Goal: Information Seeking & Learning: Find specific fact

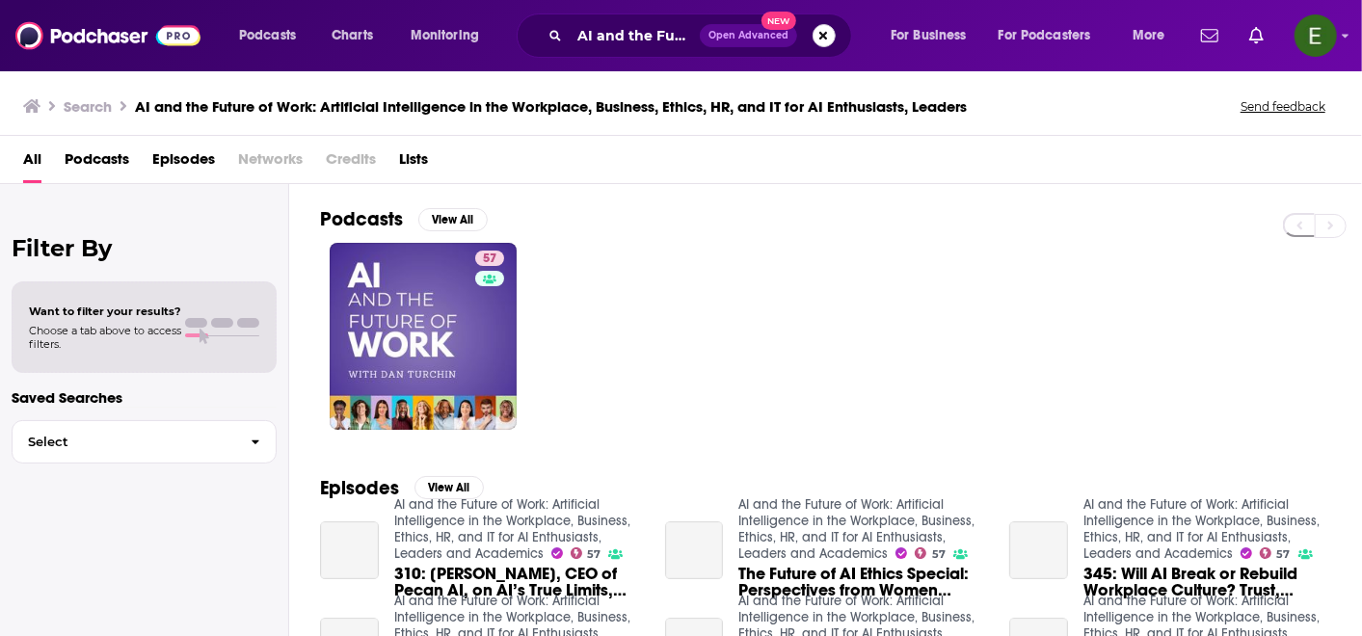
click at [825, 32] on button "Search podcasts, credits, & more..." at bounding box center [823, 35] width 23 height 23
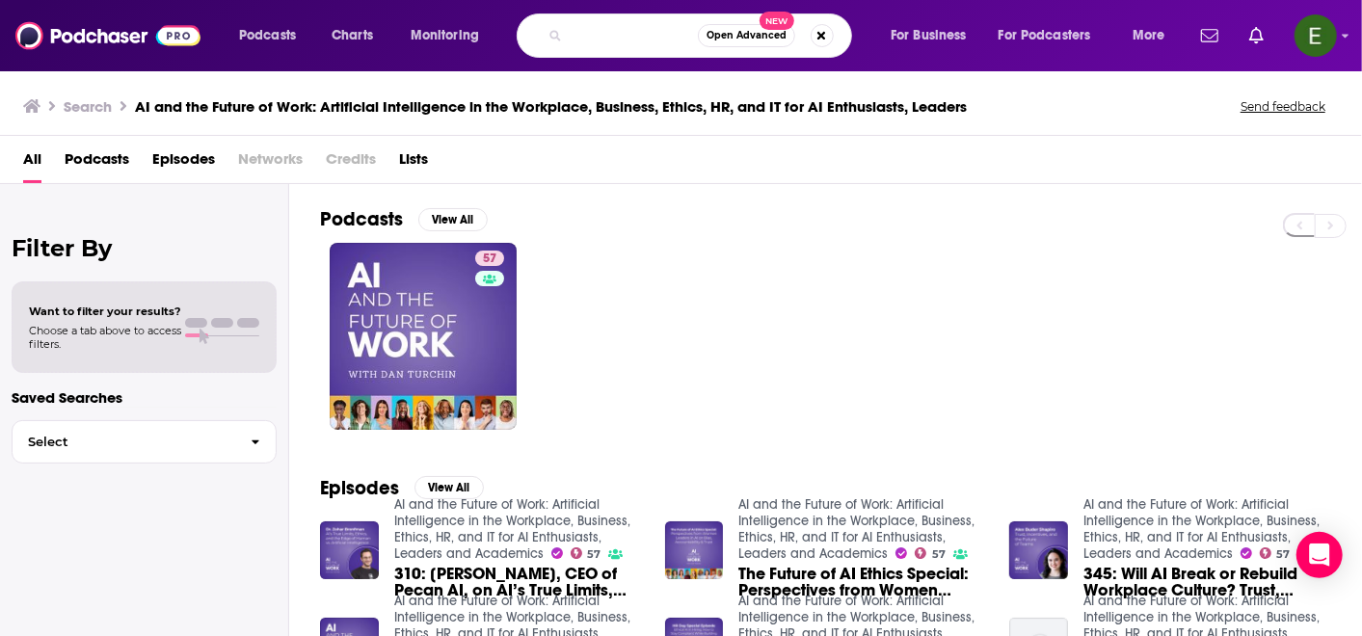
scroll to position [0, 119]
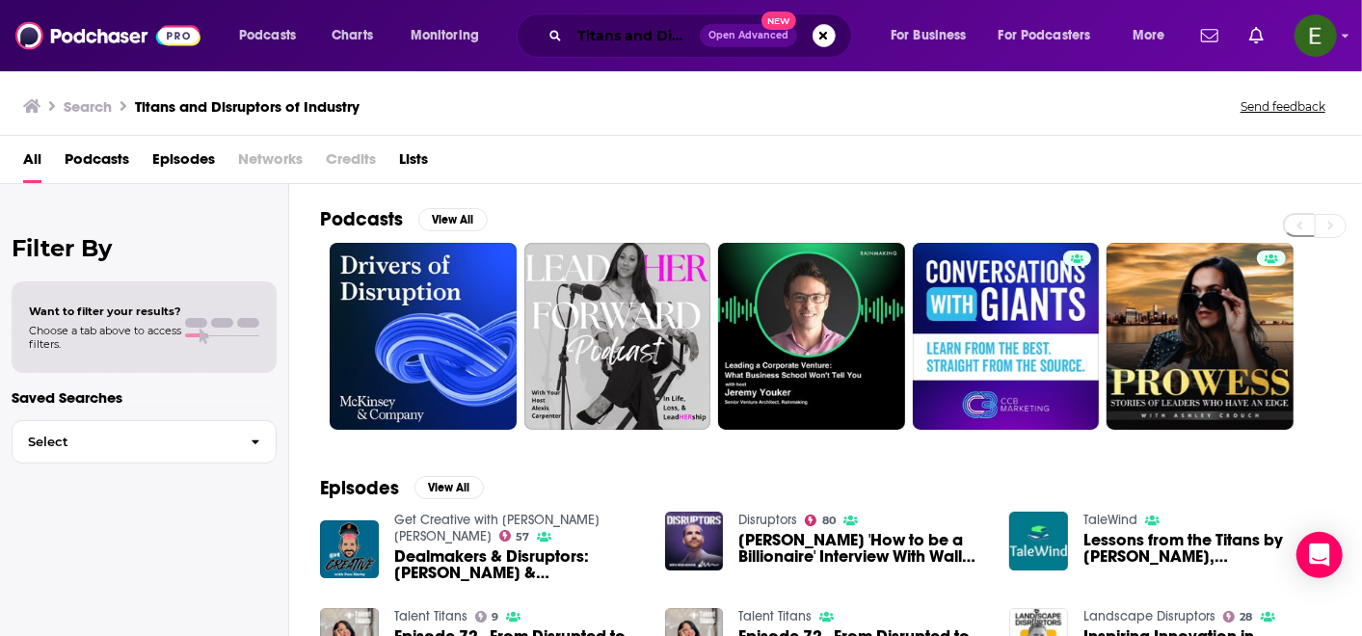
click at [576, 31] on input "Titans and Disruptors of Industry" at bounding box center [635, 35] width 130 height 31
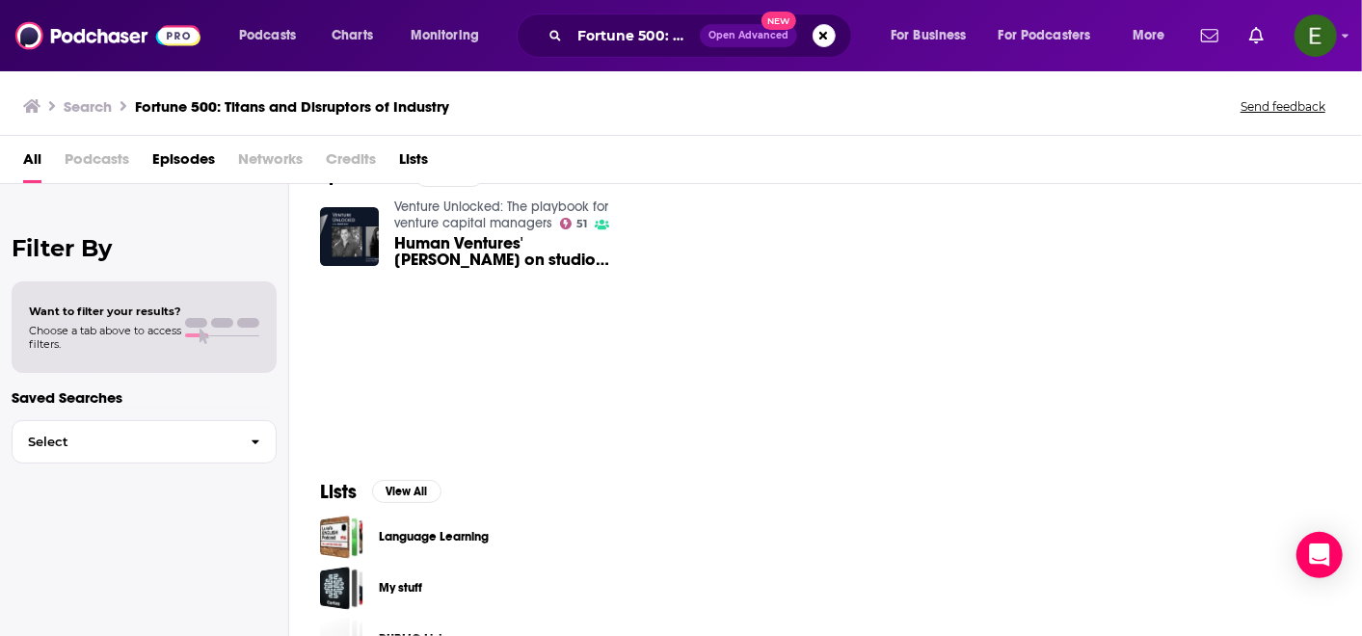
scroll to position [91, 0]
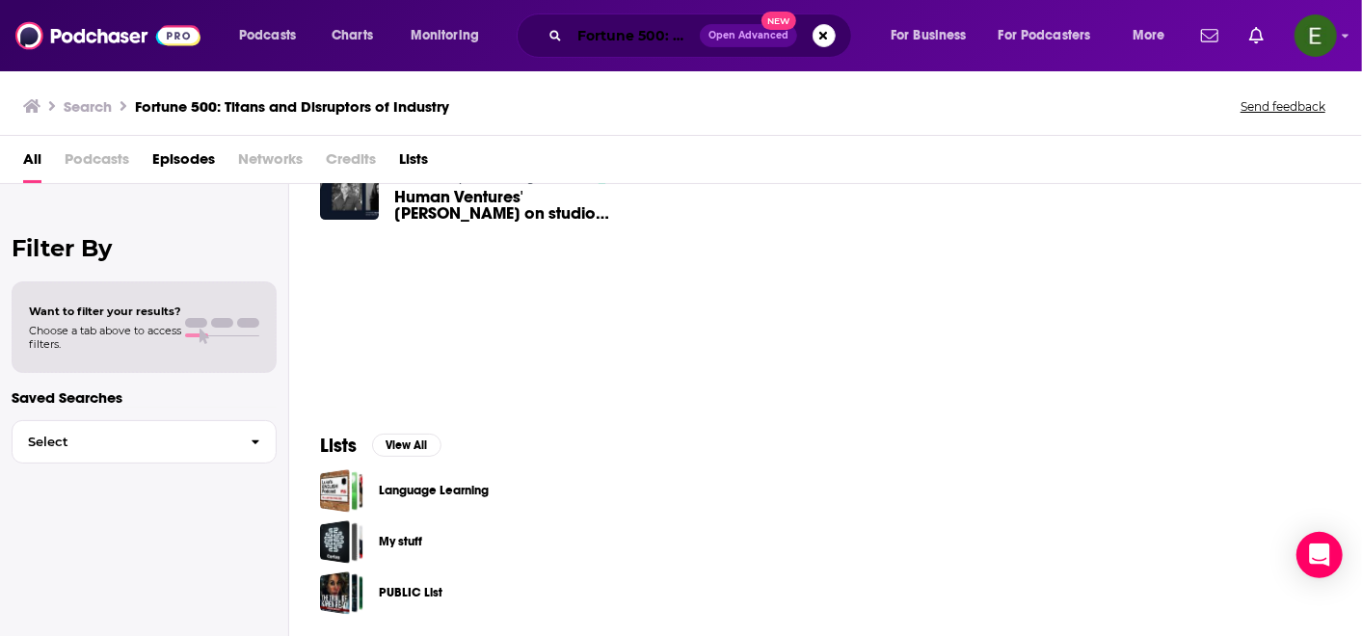
click at [663, 33] on input "Fortune 500: Titans and Disruptors of Industry" at bounding box center [635, 35] width 130 height 31
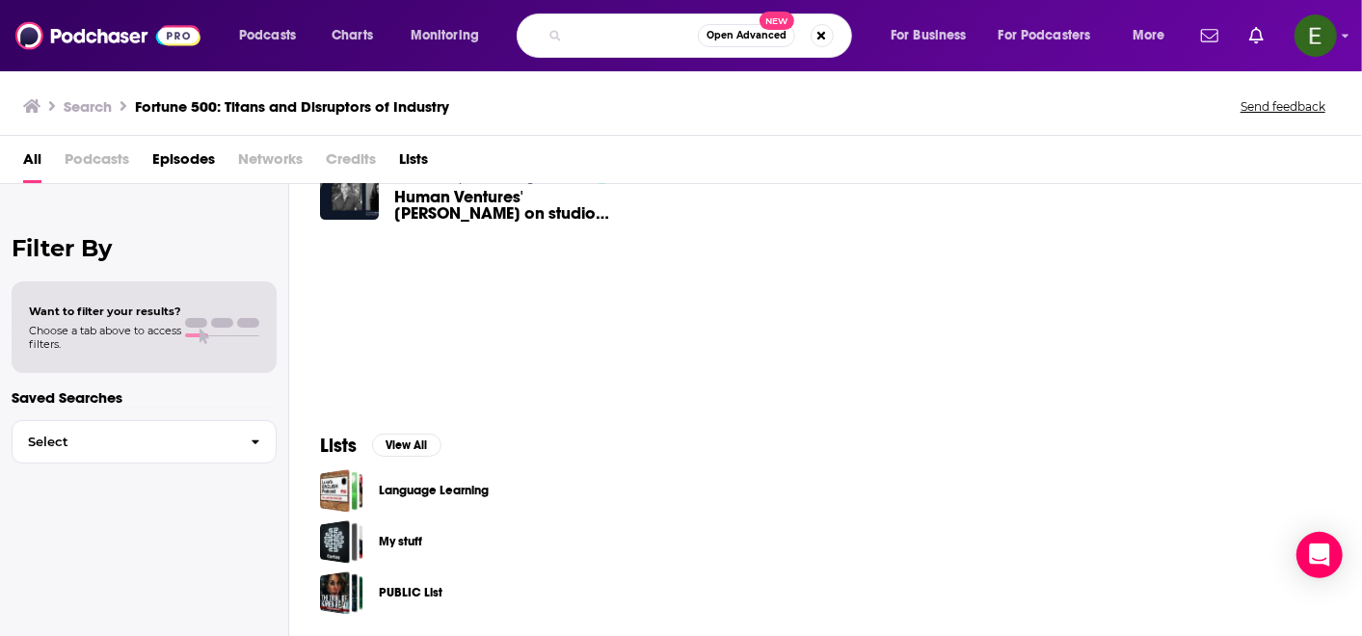
scroll to position [0, 214]
drag, startPoint x: 663, startPoint y: 33, endPoint x: 738, endPoint y: 36, distance: 75.2
click at [738, 36] on div "Fortune 500: Titans and Disruptors of Industry Open Advanced New" at bounding box center [684, 35] width 335 height 44
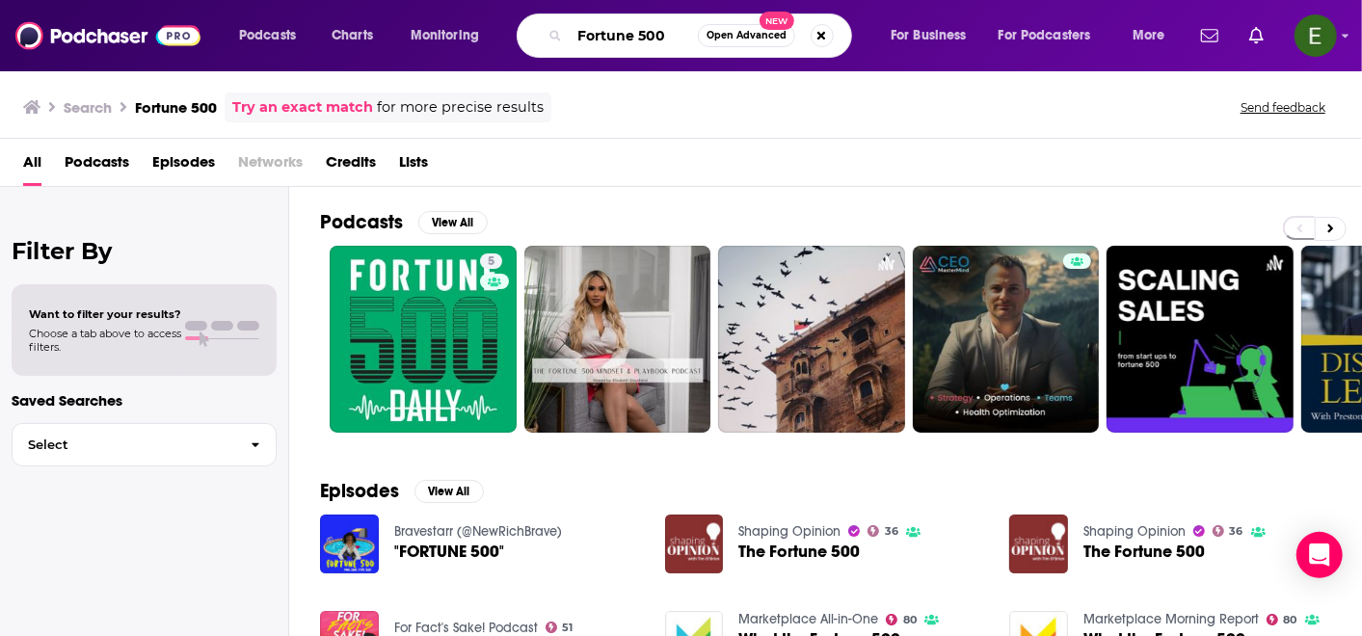
click at [688, 33] on input "Fortune 500" at bounding box center [634, 35] width 128 height 31
type input "F"
type input "Titans and Disruptors of Industry"
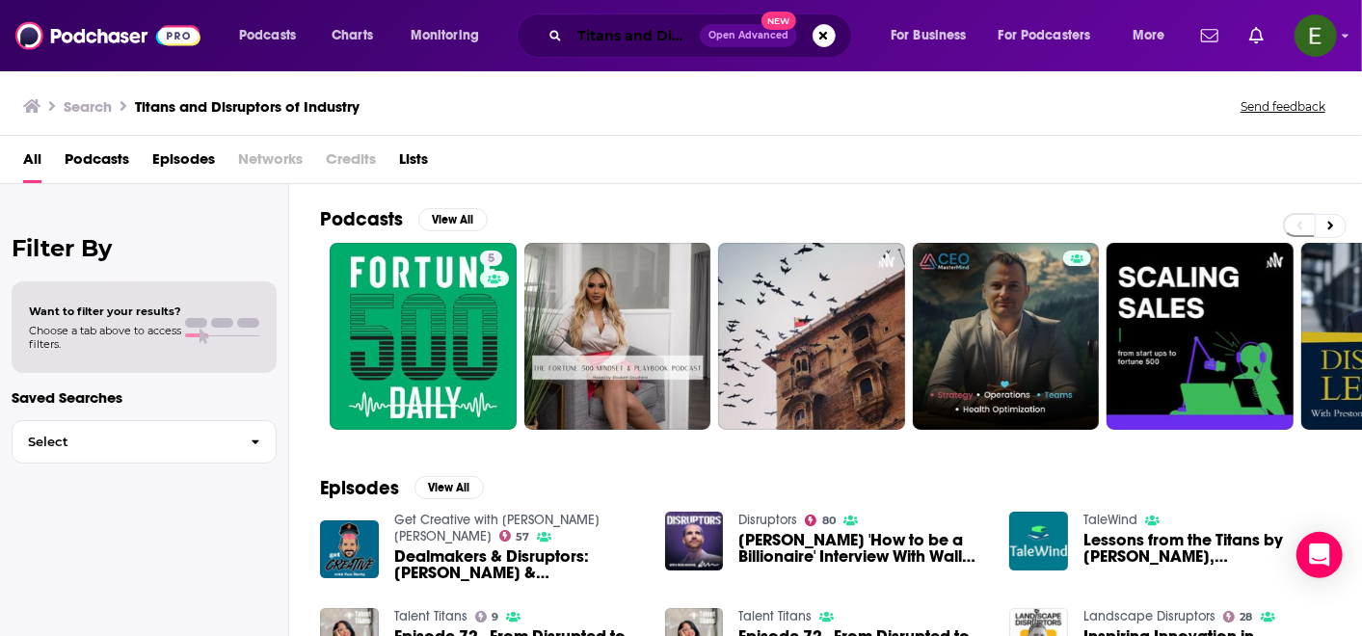
click at [664, 39] on input "Titans and Disruptors of Industry" at bounding box center [635, 35] width 130 height 31
click at [681, 36] on input "Titans and Disruptors of Industry" at bounding box center [635, 35] width 130 height 31
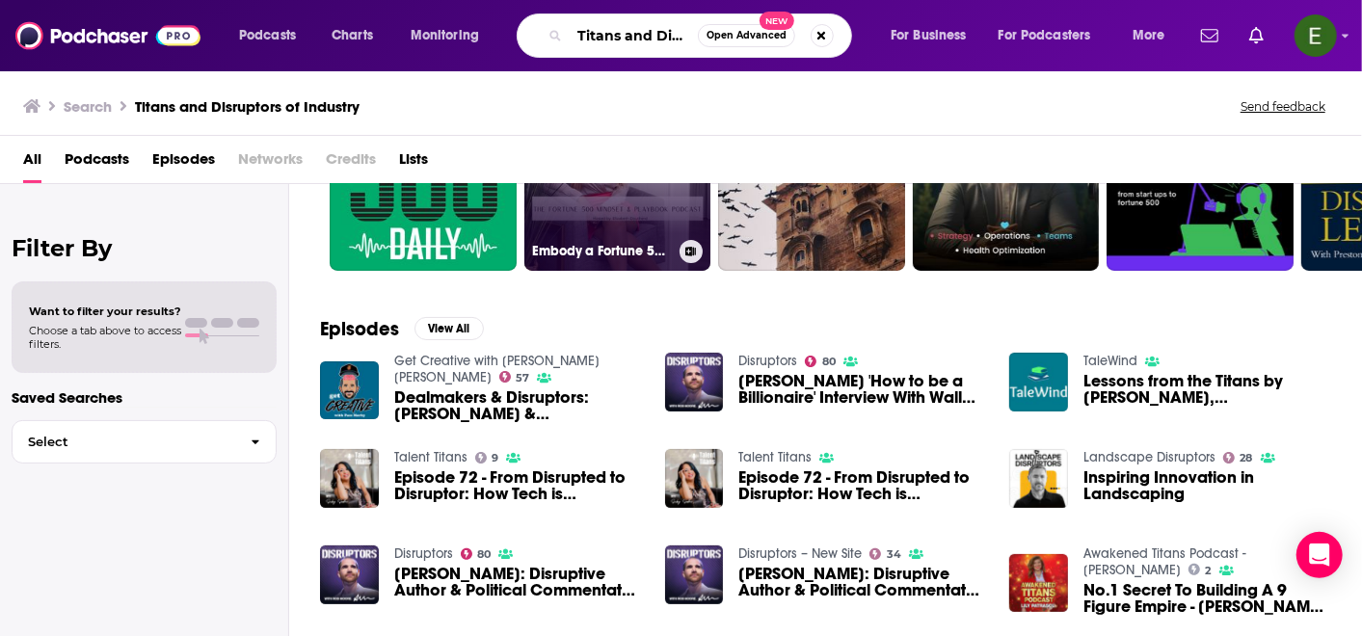
scroll to position [214, 0]
